Goal: Communication & Community: Answer question/provide support

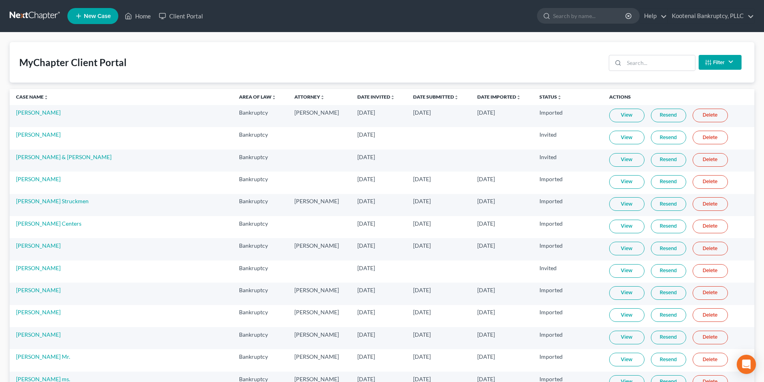
click at [131, 8] on ul "New Case Home Client Portal - No Result - See all results Or Press Enter... Hel…" at bounding box center [410, 16] width 687 height 21
click at [134, 16] on link "Home" at bounding box center [138, 16] width 34 height 14
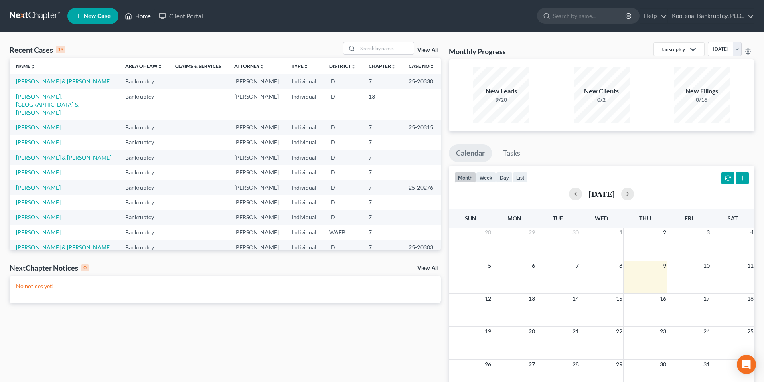
click at [151, 17] on link "Home" at bounding box center [138, 16] width 34 height 14
click at [144, 14] on link "Home" at bounding box center [138, 16] width 34 height 14
click at [383, 50] on input "search" at bounding box center [386, 48] width 56 height 12
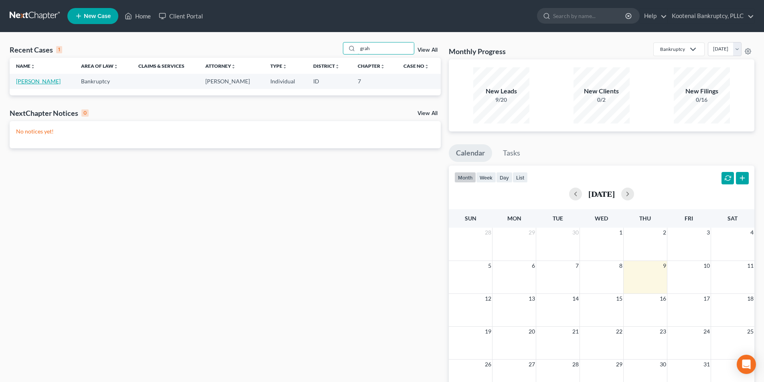
type input "grah"
click at [41, 81] on link "[PERSON_NAME]" at bounding box center [38, 81] width 45 height 7
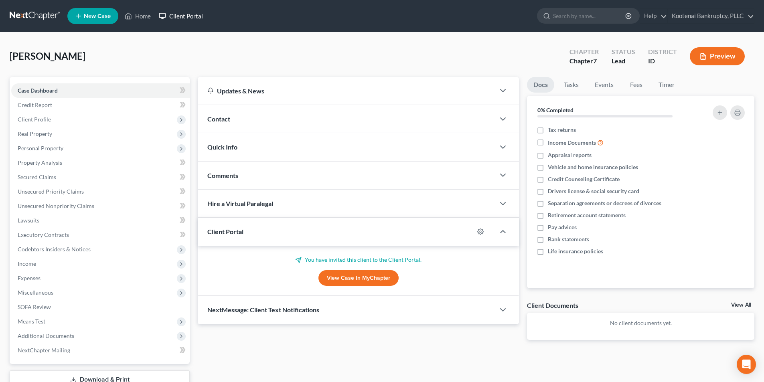
click at [189, 15] on link "Client Portal" at bounding box center [181, 16] width 52 height 14
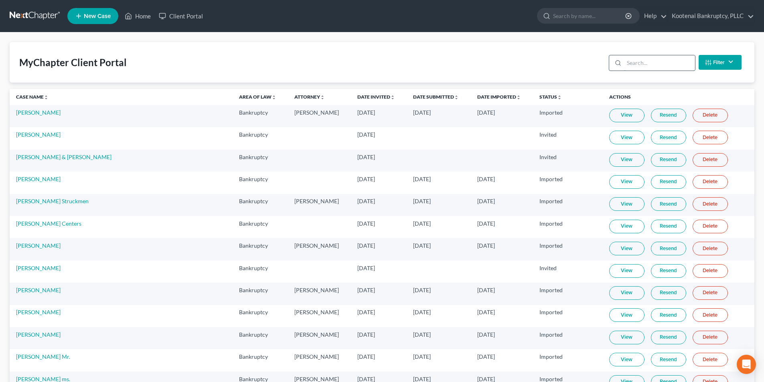
click at [632, 67] on input "search" at bounding box center [659, 62] width 71 height 15
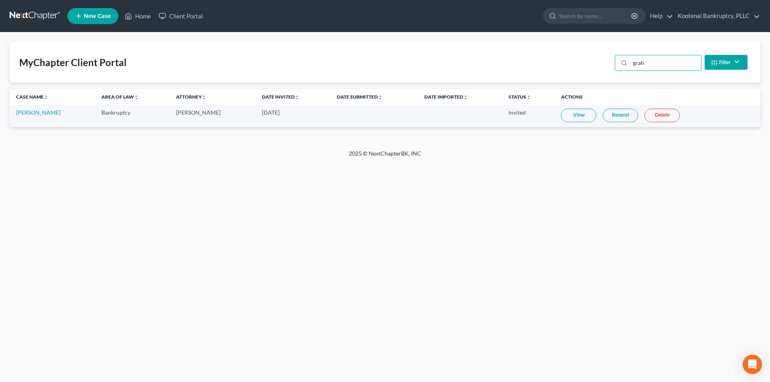
type input "grah"
click at [619, 117] on link "Resend" at bounding box center [620, 116] width 35 height 14
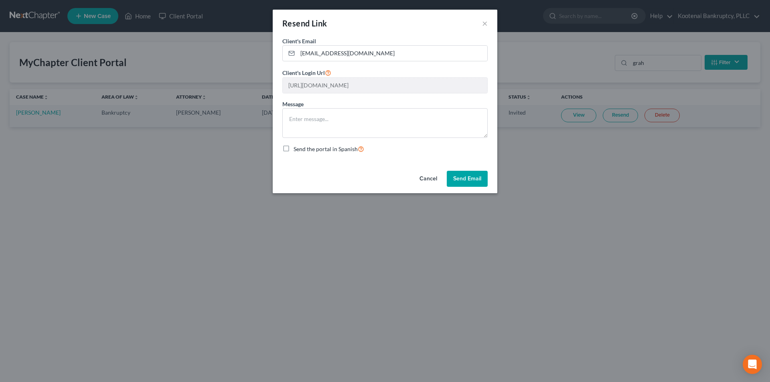
click at [464, 176] on button "Send Email" at bounding box center [467, 179] width 41 height 16
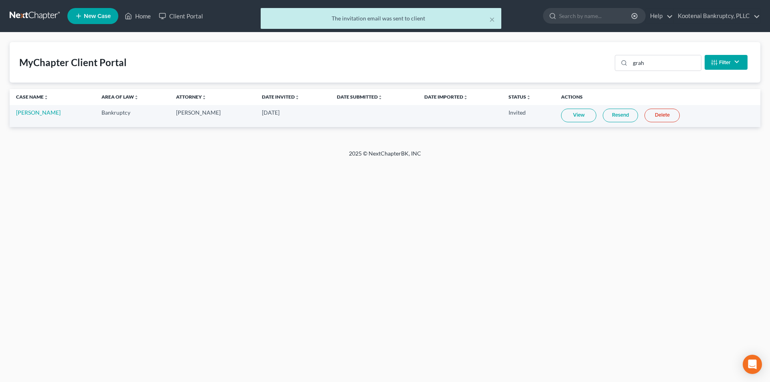
click at [138, 17] on div "× The invitation email was sent to client" at bounding box center [381, 20] width 770 height 25
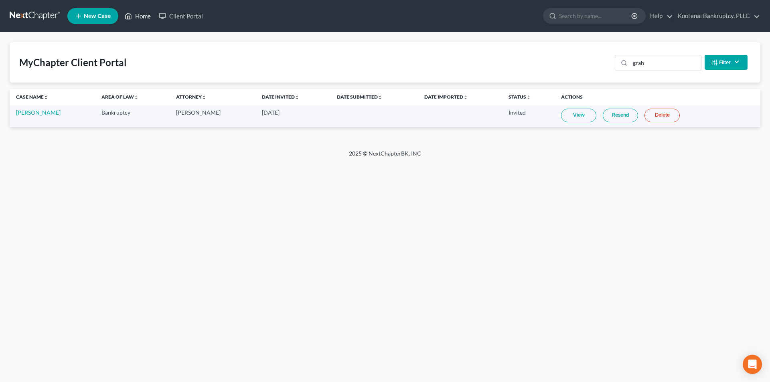
click at [138, 17] on link "Home" at bounding box center [138, 16] width 34 height 14
